Goal: Information Seeking & Learning: Learn about a topic

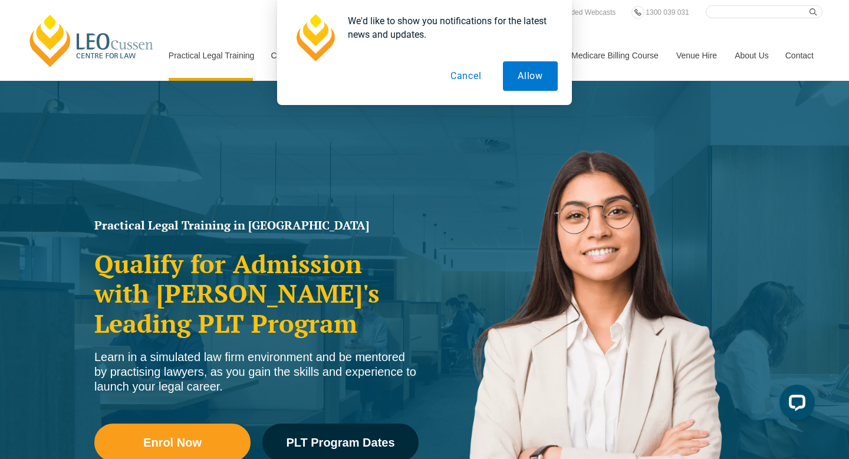
click at [477, 80] on button "Cancel" at bounding box center [466, 75] width 61 height 29
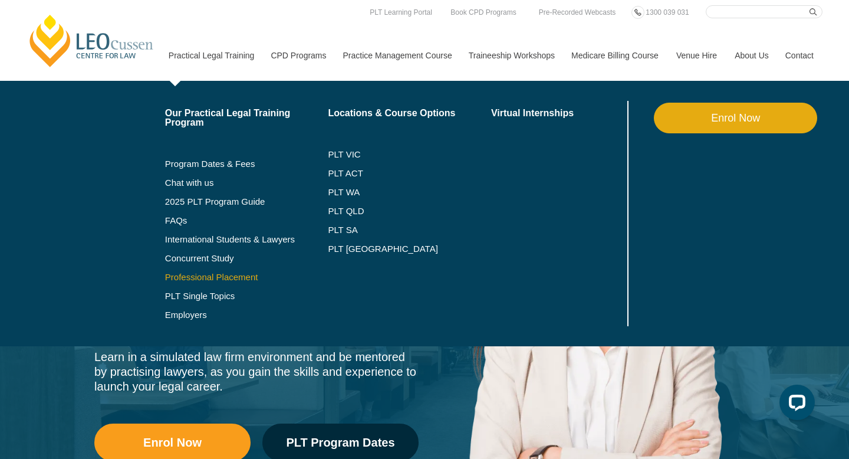
click at [191, 273] on link "Professional Placement" at bounding box center [246, 277] width 163 height 9
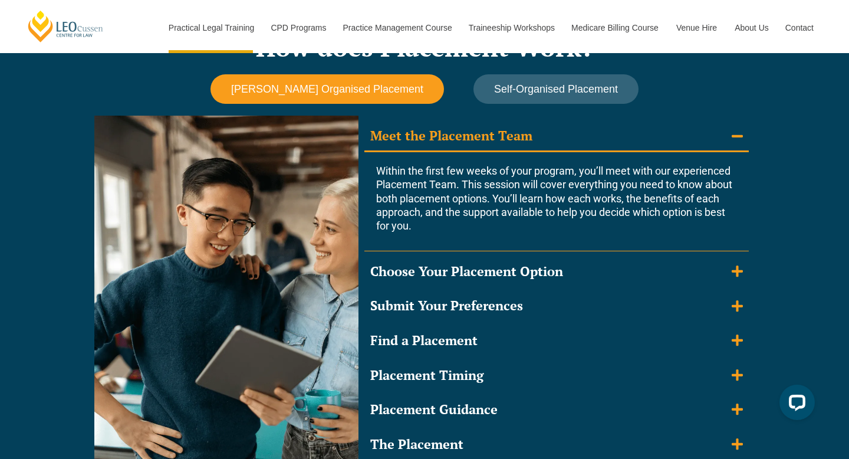
scroll to position [1042, 0]
click at [727, 132] on summary "Meet the Placement Team" at bounding box center [557, 136] width 385 height 31
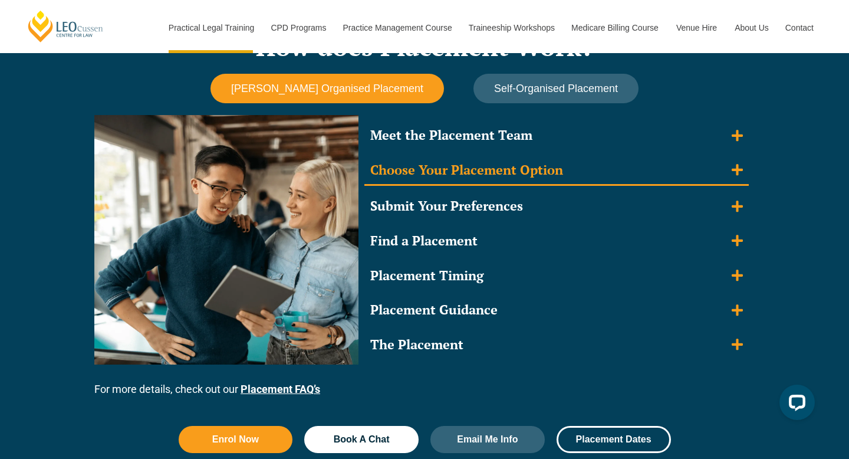
click at [728, 171] on summary "Choose Your Placement Option" at bounding box center [557, 171] width 385 height 31
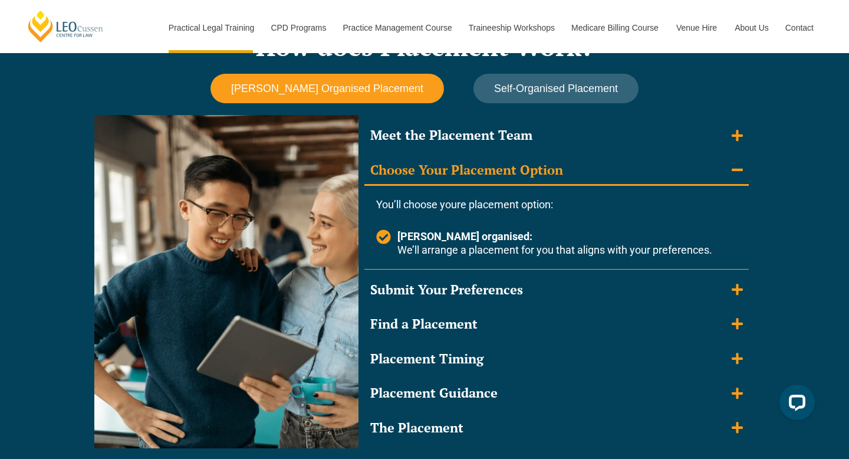
click at [728, 170] on summary "Choose Your Placement Option" at bounding box center [557, 171] width 385 height 31
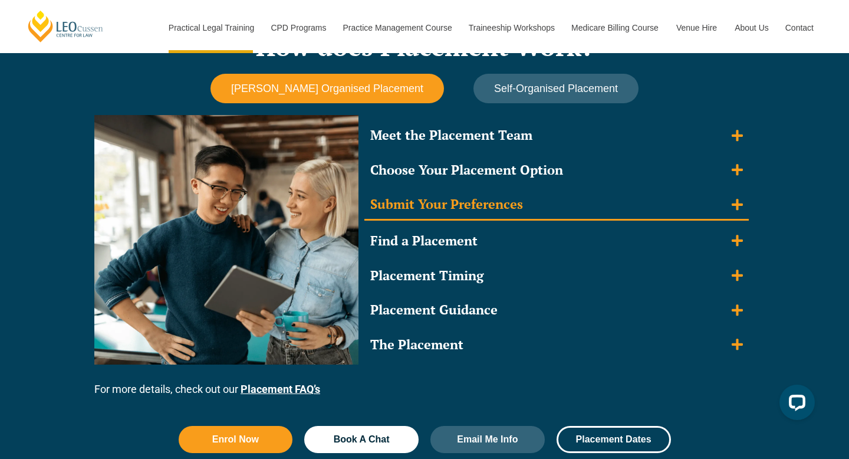
click at [729, 219] on summary "Submit Your Preferences" at bounding box center [557, 205] width 385 height 31
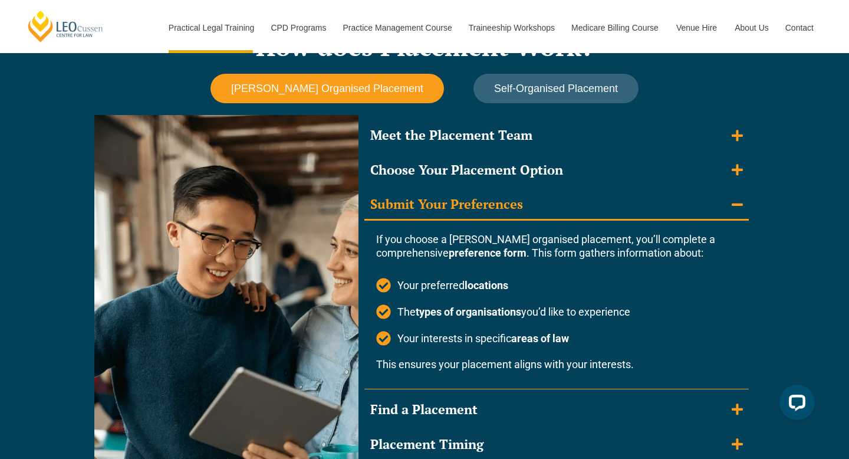
click at [730, 213] on summary "Submit Your Preferences" at bounding box center [557, 205] width 385 height 31
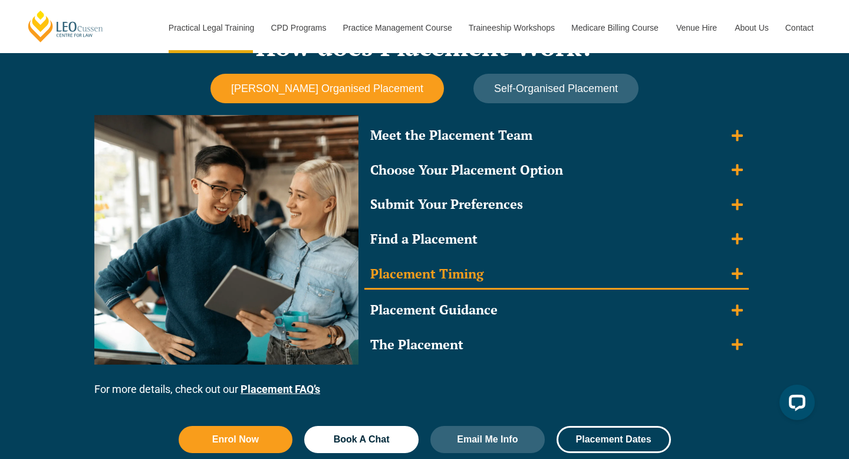
click at [726, 267] on summary "Placement Timing" at bounding box center [557, 275] width 385 height 31
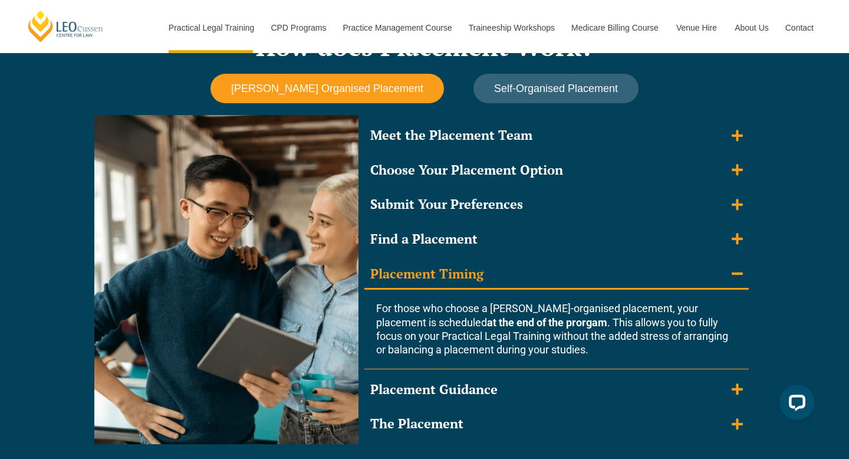
click at [727, 255] on div "Meet the Placement Team Within the first few weeks of your program, you’ll meet…" at bounding box center [557, 279] width 385 height 317
click at [728, 269] on summary "Placement Timing" at bounding box center [557, 275] width 385 height 31
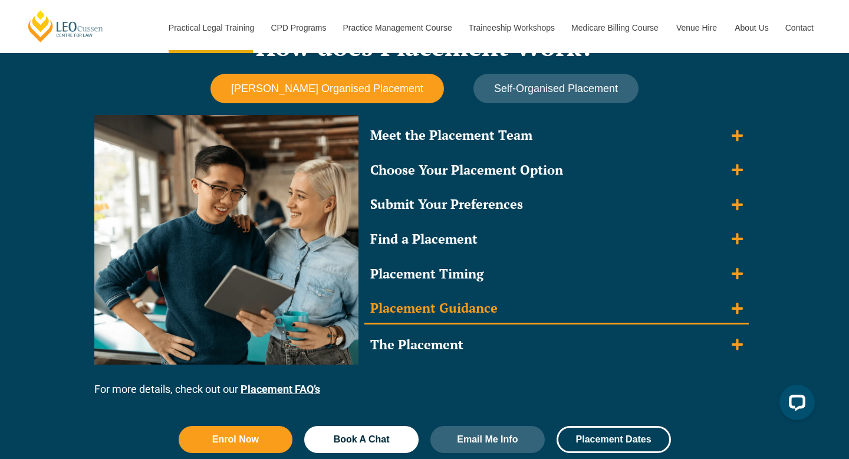
click at [730, 310] on summary "Placement Guidance" at bounding box center [557, 309] width 385 height 31
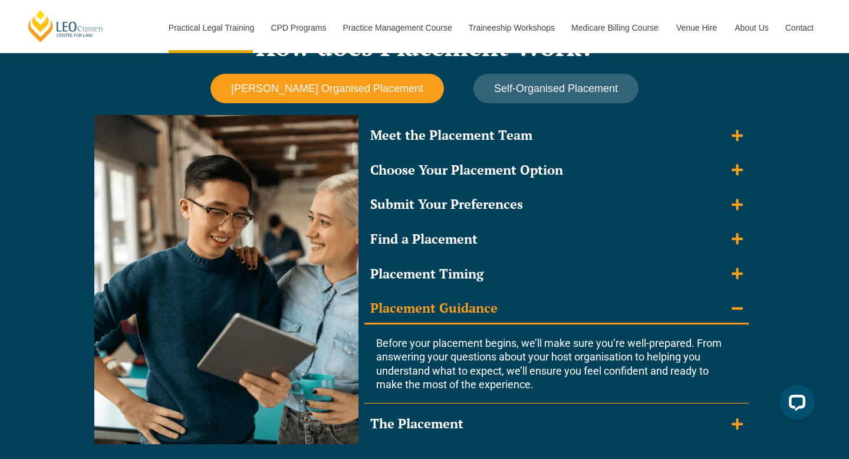
click at [731, 307] on summary "Placement Guidance" at bounding box center [557, 309] width 385 height 31
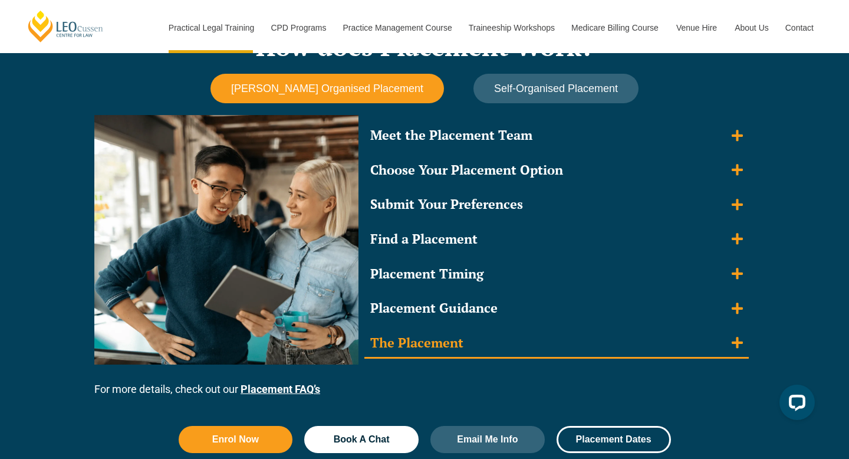
click at [727, 338] on summary "The Placement" at bounding box center [557, 344] width 385 height 31
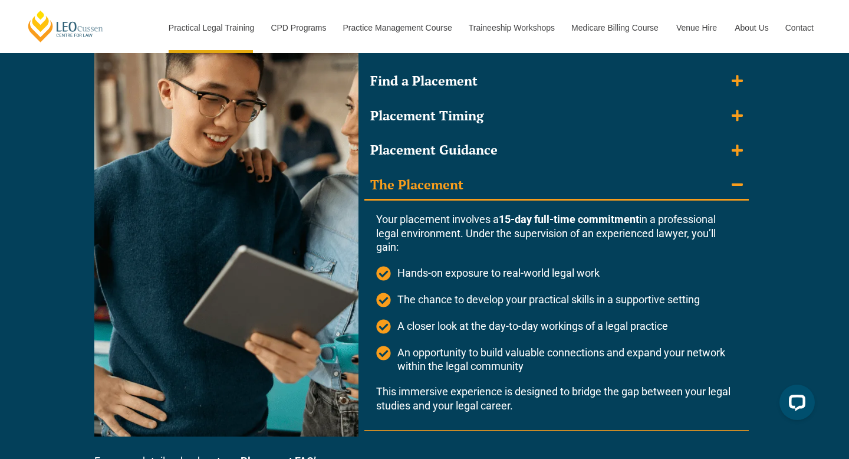
scroll to position [1200, 0]
click at [747, 178] on summary "The Placement" at bounding box center [557, 185] width 385 height 31
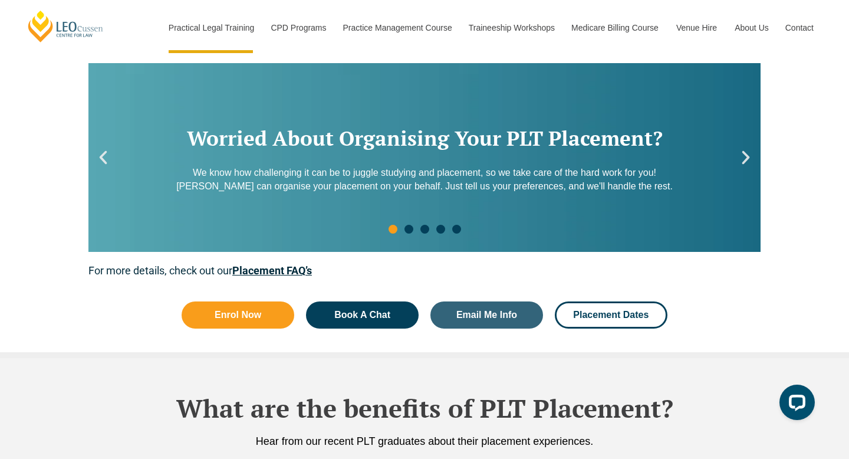
scroll to position [1560, 0]
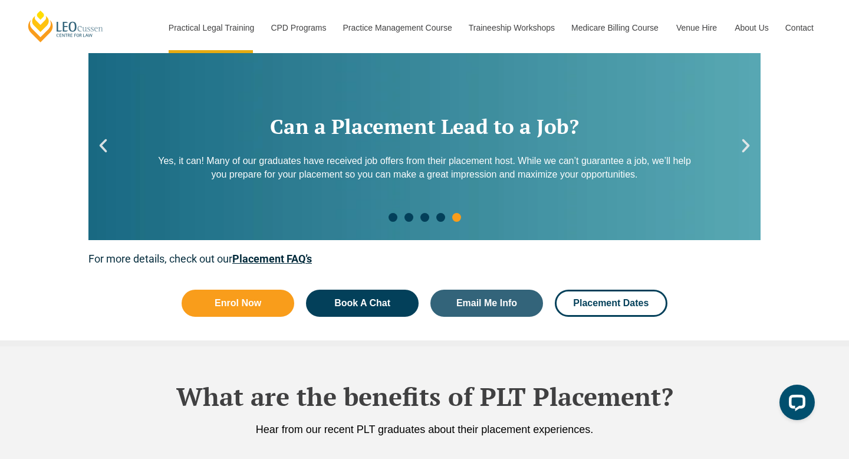
click at [746, 149] on icon "Next slide" at bounding box center [747, 146] width 8 height 14
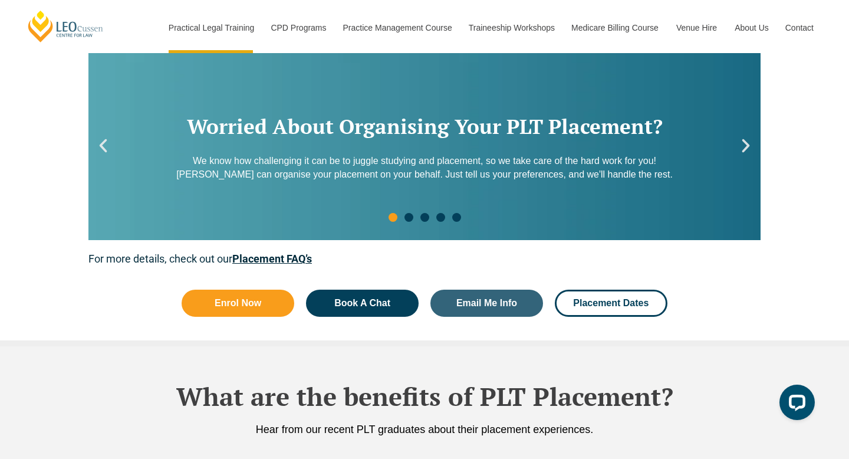
click at [746, 149] on icon "Next slide" at bounding box center [747, 146] width 8 height 14
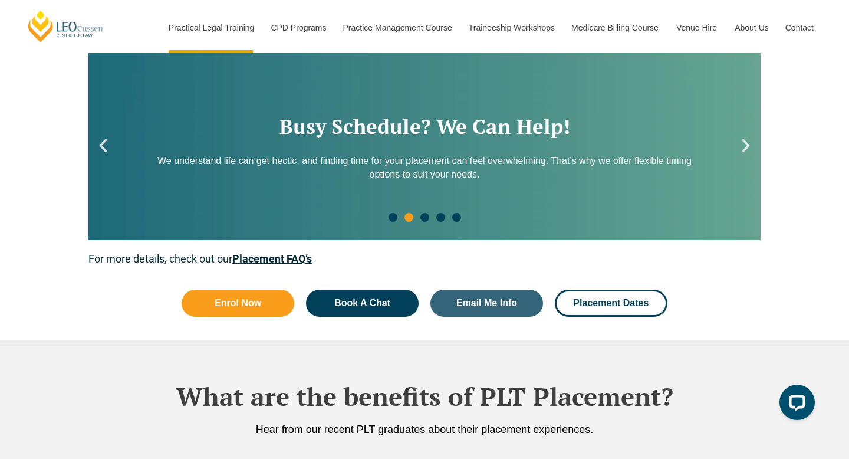
click at [746, 149] on icon "Next slide" at bounding box center [747, 146] width 8 height 14
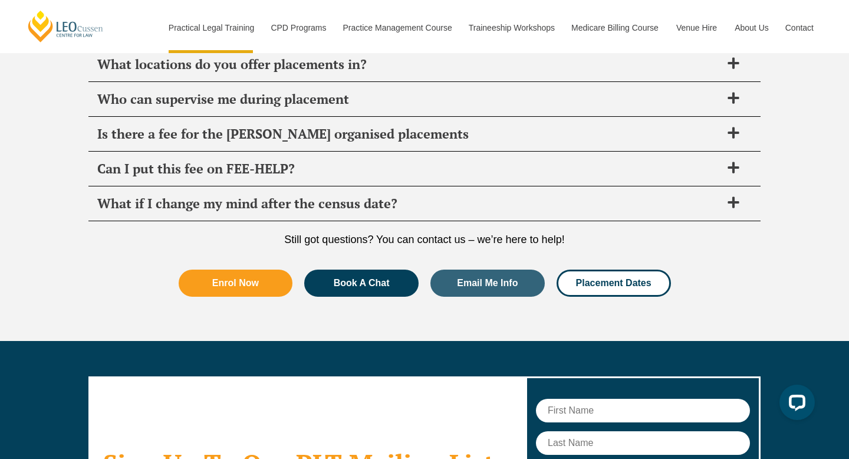
scroll to position [4281, 0]
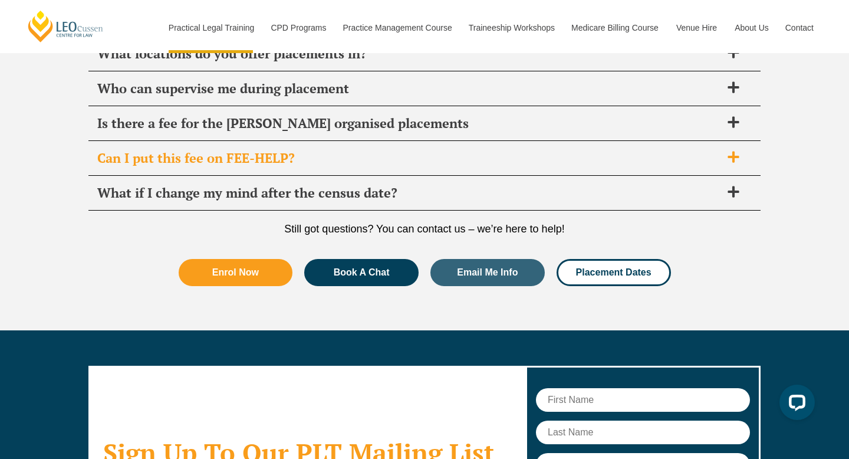
click at [725, 160] on span at bounding box center [733, 157] width 25 height 15
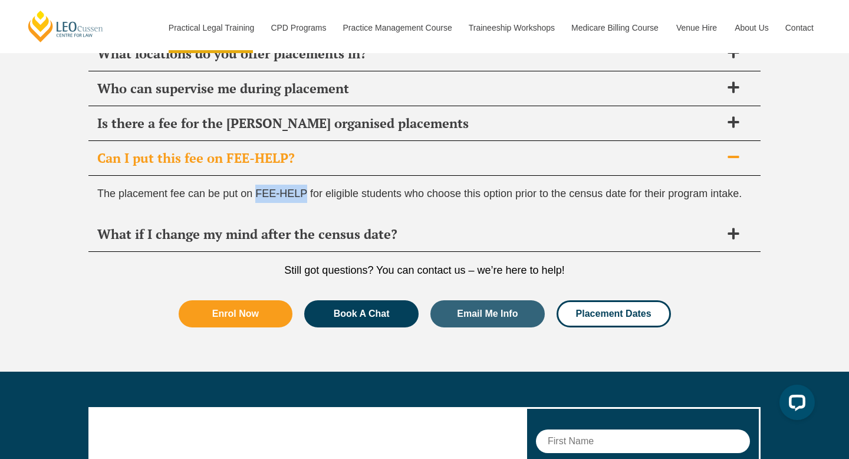
drag, startPoint x: 306, startPoint y: 195, endPoint x: 260, endPoint y: 195, distance: 46.6
click at [260, 195] on span "The placement fee can be put on FEE-HELP for eligible students who choose this …" at bounding box center [419, 194] width 645 height 12
copy span "FEE-HELP"
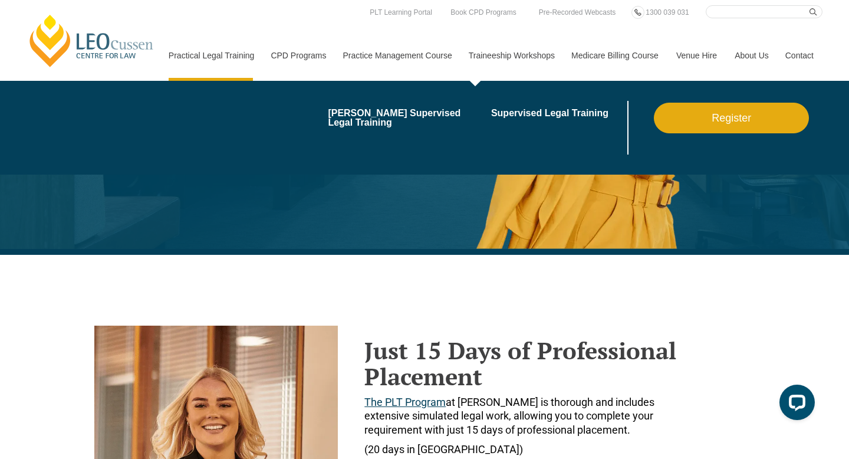
scroll to position [0, 0]
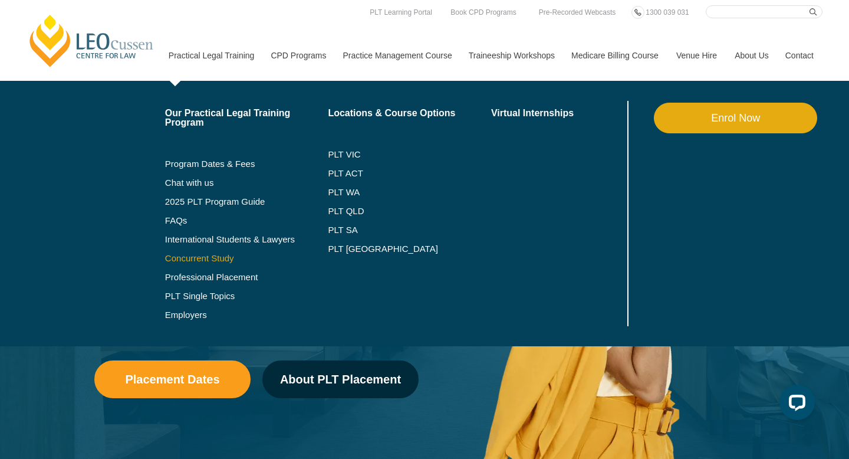
click at [189, 257] on link "Concurrent Study" at bounding box center [246, 258] width 163 height 9
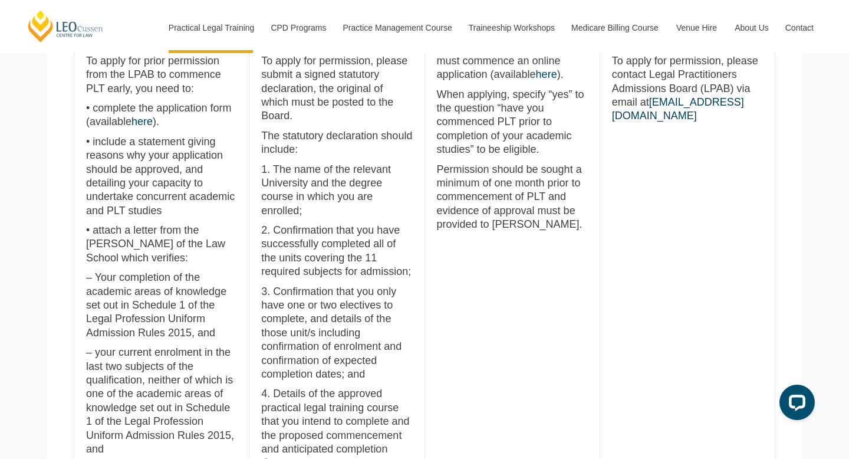
scroll to position [678, 0]
